Goal: Task Accomplishment & Management: Manage account settings

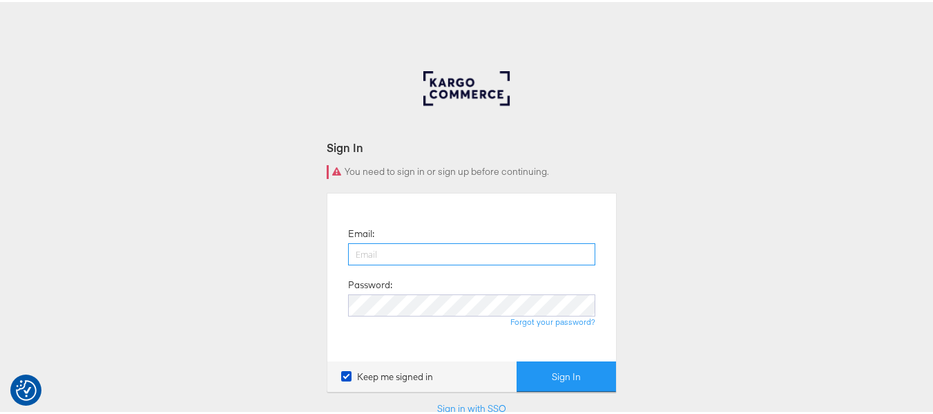
paste input "sudheer.bheemunipalli@kargo.com"
type input "sudheer.bheemunipalli@kargo.com"
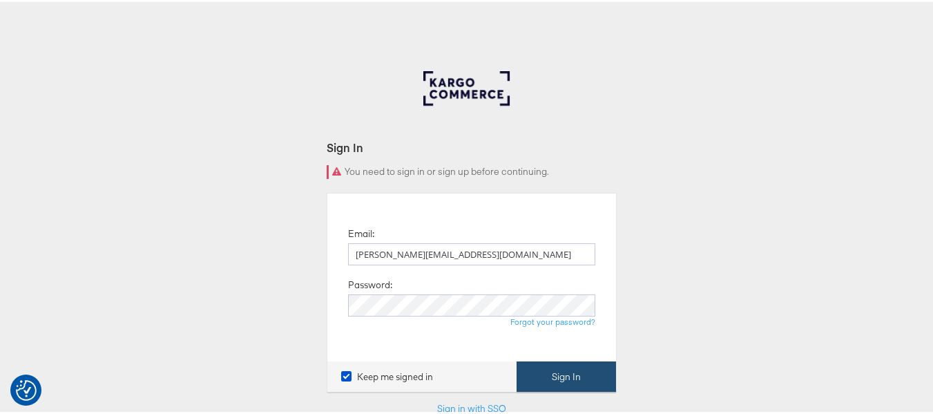
click at [558, 368] on button "Sign In" at bounding box center [566, 374] width 99 height 31
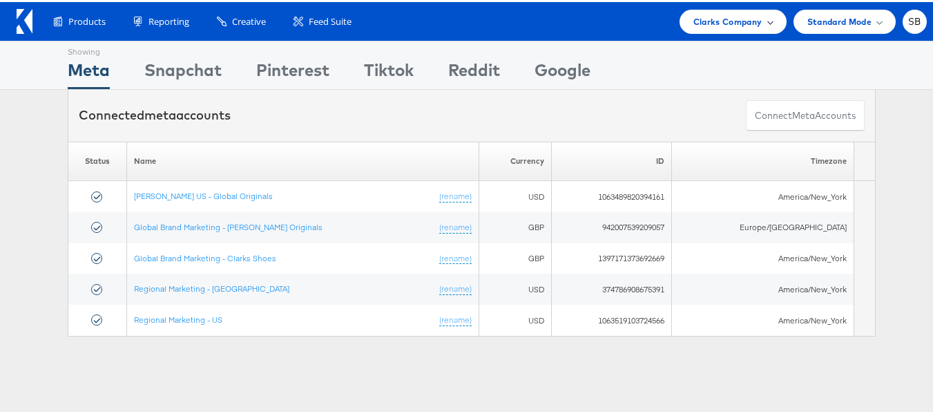
click at [722, 21] on span "Clarks Company" at bounding box center [728, 19] width 69 height 15
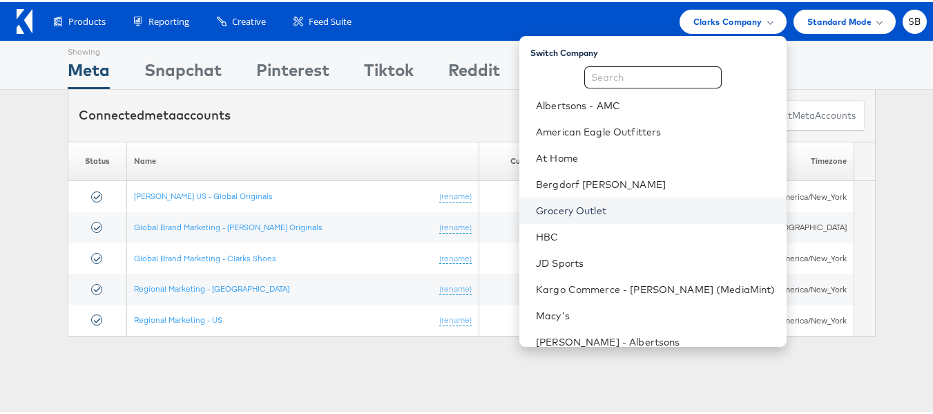
click at [577, 205] on link "Grocery Outlet" at bounding box center [656, 209] width 240 height 14
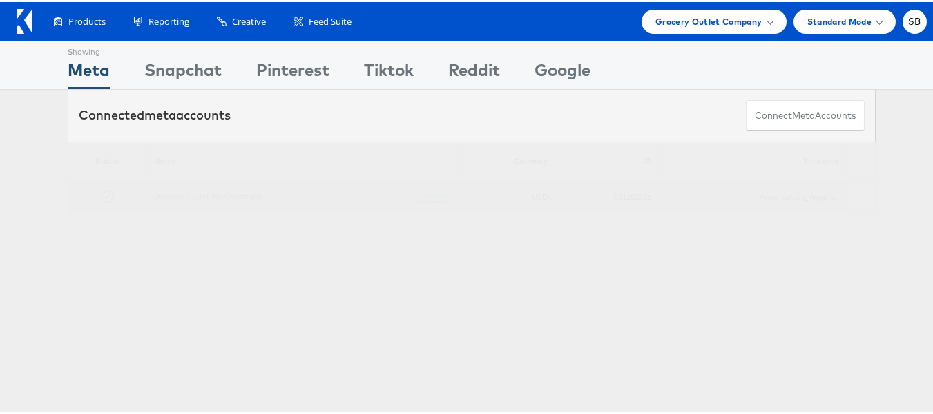
click at [198, 196] on link "Grocery Outlet Inc Corporate" at bounding box center [208, 194] width 108 height 10
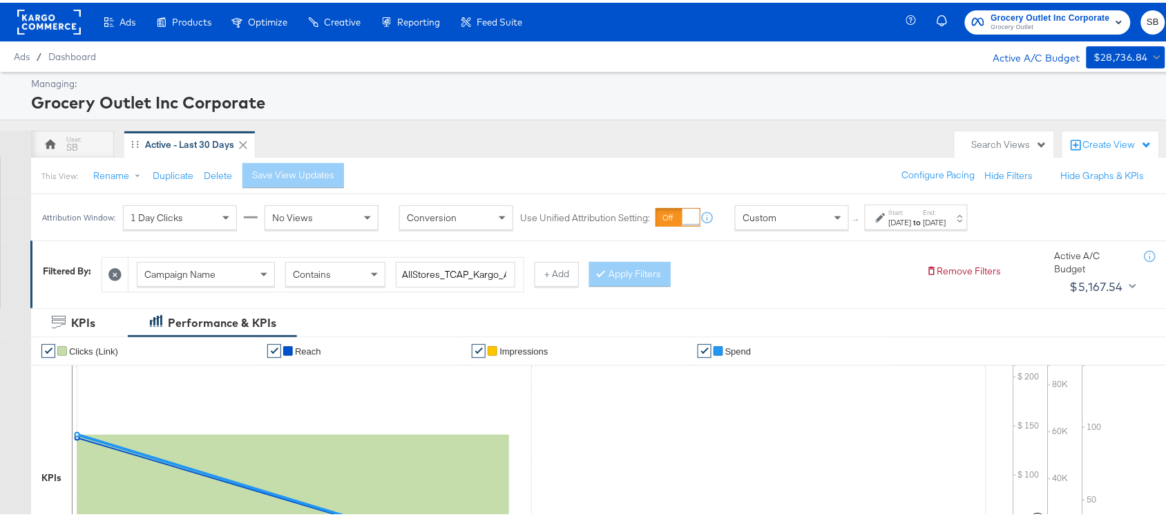
scroll to position [482, 0]
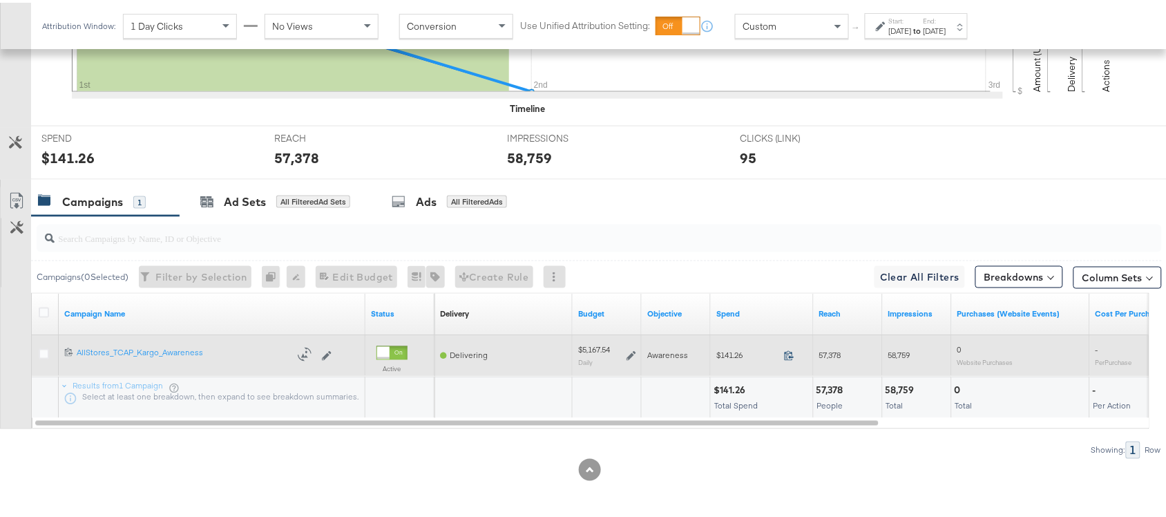
click at [786, 351] on icon at bounding box center [789, 353] width 10 height 10
click at [629, 351] on icon at bounding box center [632, 353] width 10 height 10
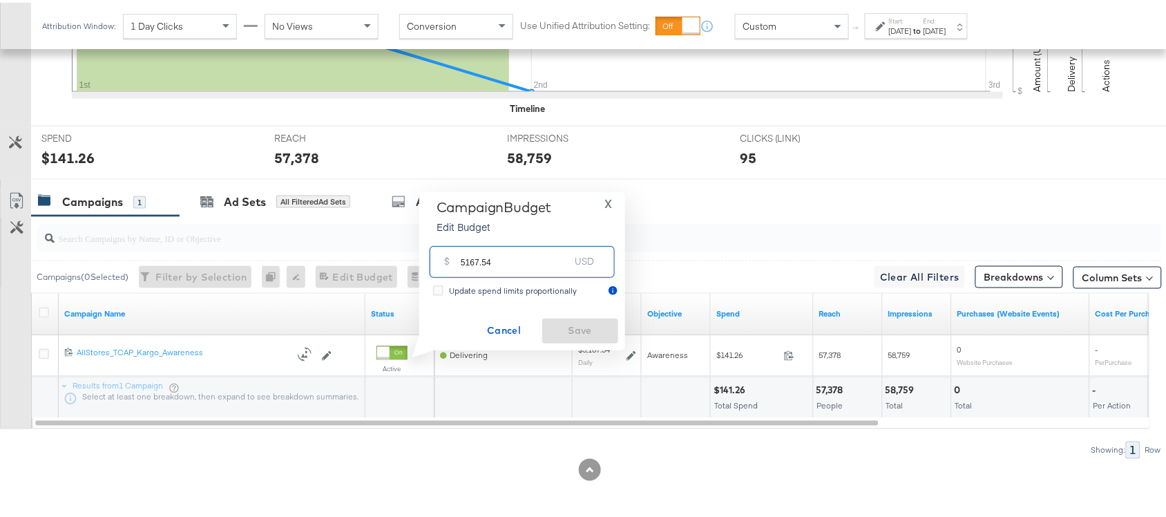
click at [498, 260] on input "5167.54" at bounding box center [515, 253] width 109 height 30
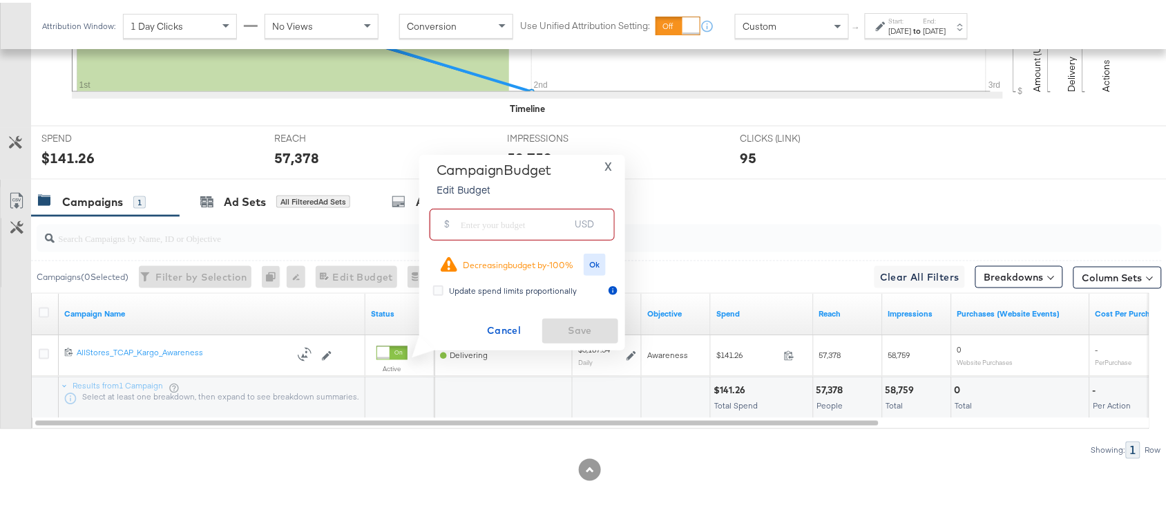
paste input "$5,352.10"
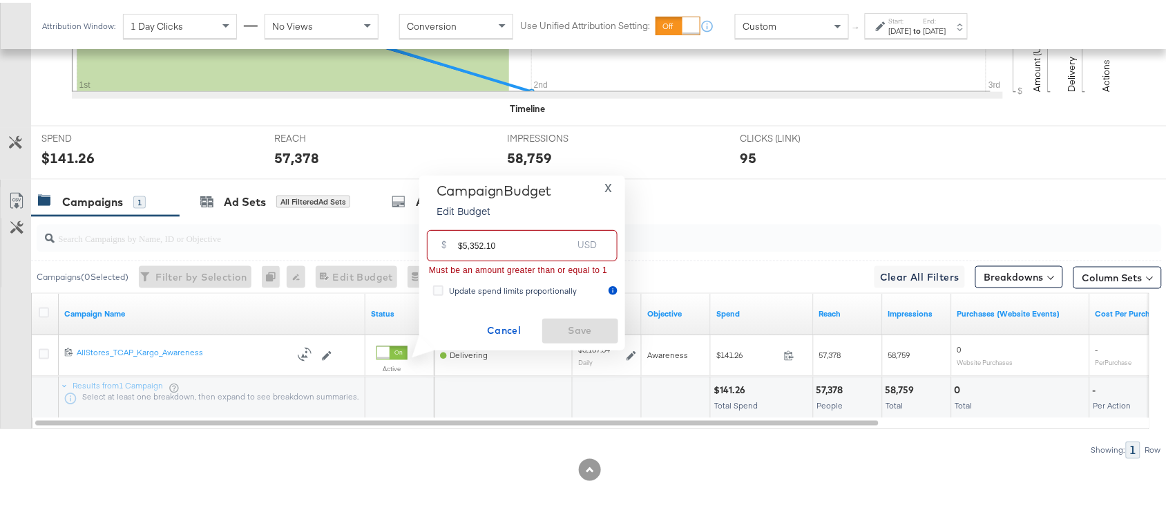
click at [465, 245] on input "$5,352.10" at bounding box center [515, 237] width 114 height 30
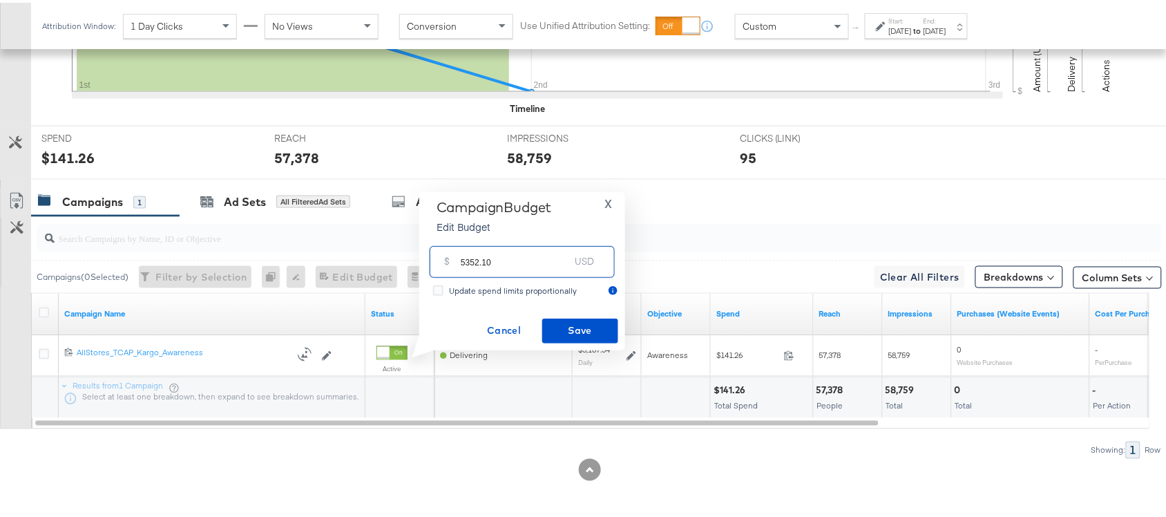
type input "5352.10"
click at [575, 342] on div "Campaign Budget Edit Budget X $ 5352.10 USD Update spend limits proportionally …" at bounding box center [522, 268] width 206 height 158
click at [591, 333] on span "Save" at bounding box center [580, 327] width 65 height 17
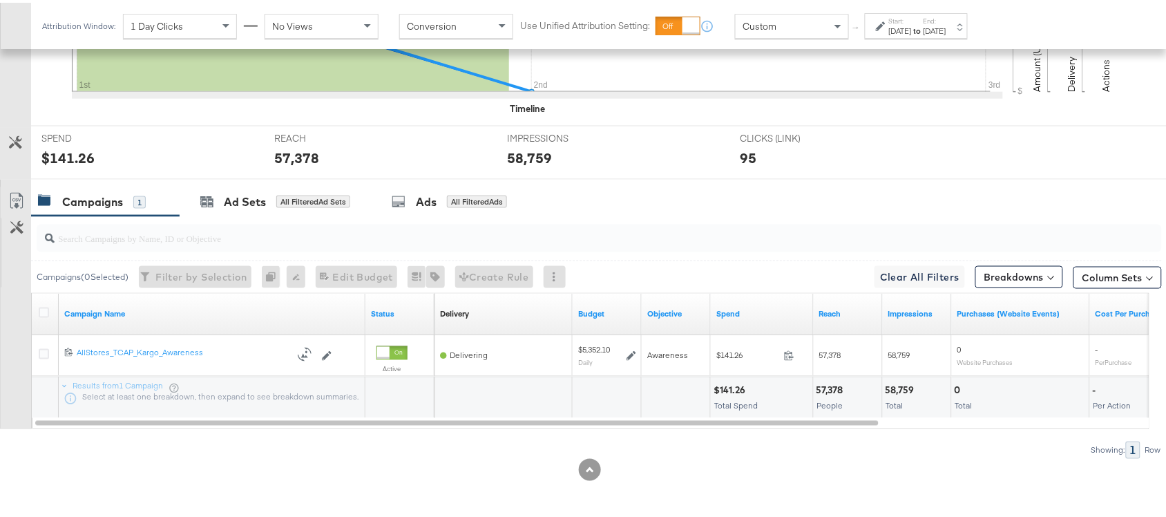
click at [956, 162] on div "SPEND SPEND $141.26 REACH REACH 57,378 IMPRESSIONS IMPRESSIONS 58,759 CLICKS (L…" at bounding box center [605, 150] width 1148 height 54
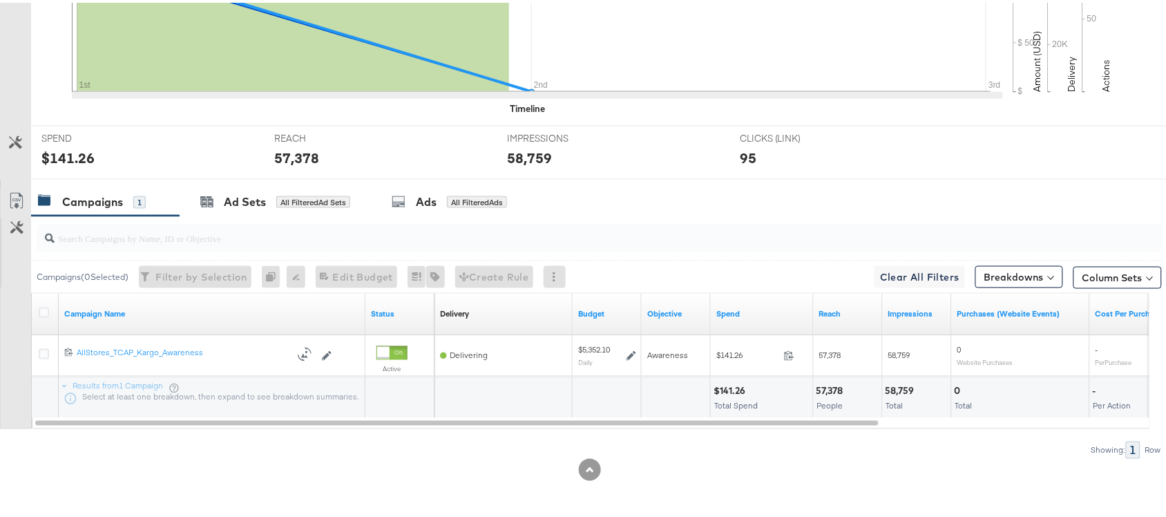
scroll to position [0, 0]
